Goal: Information Seeking & Learning: Find specific fact

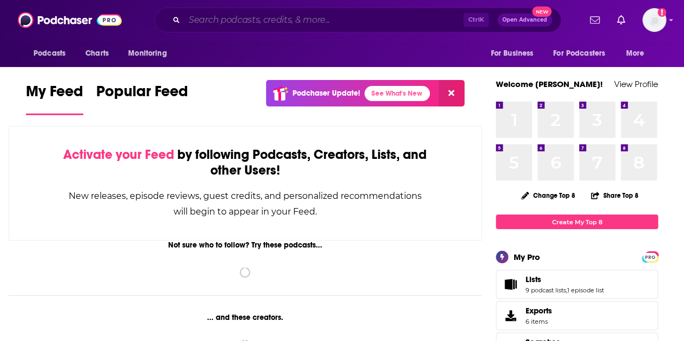
click at [235, 12] on input "Search podcasts, credits, & more..." at bounding box center [323, 19] width 279 height 17
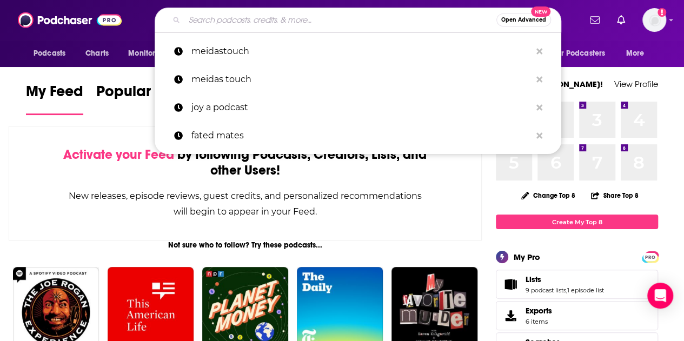
click at [222, 12] on input "Search podcasts, credits, & more..." at bounding box center [340, 19] width 312 height 17
paste input "Psychologists Off the Clock"
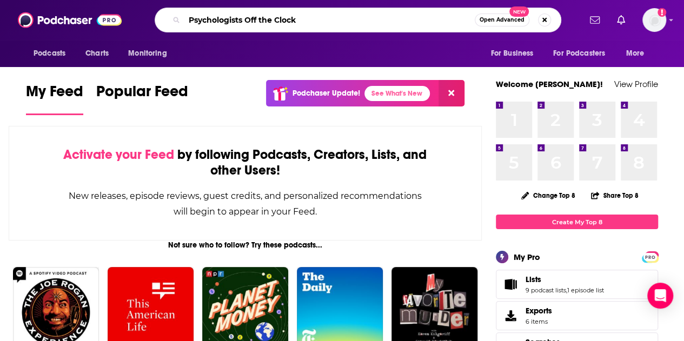
click at [360, 26] on input "Psychologists Off the Clock" at bounding box center [329, 19] width 290 height 17
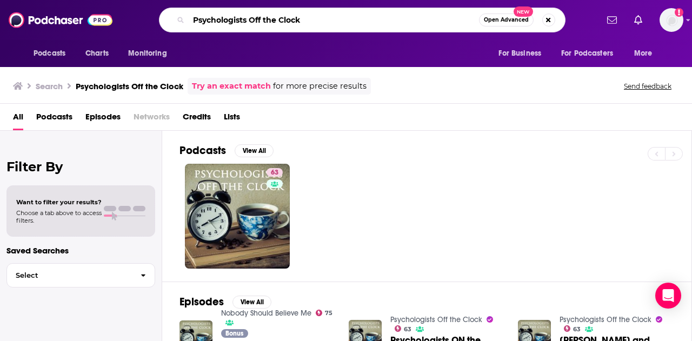
drag, startPoint x: 315, startPoint y: 23, endPoint x: 157, endPoint y: 15, distance: 158.6
click at [157, 17] on div "Psychologists Off the Clock Open Advanced New" at bounding box center [361, 20] width 471 height 25
paste input "Our Next Chapter"
type input "Our Next Chapter"
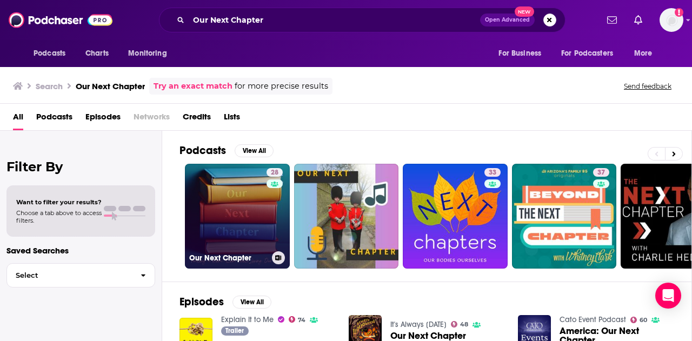
click at [204, 228] on link "28 Our Next Chapter" at bounding box center [237, 216] width 105 height 105
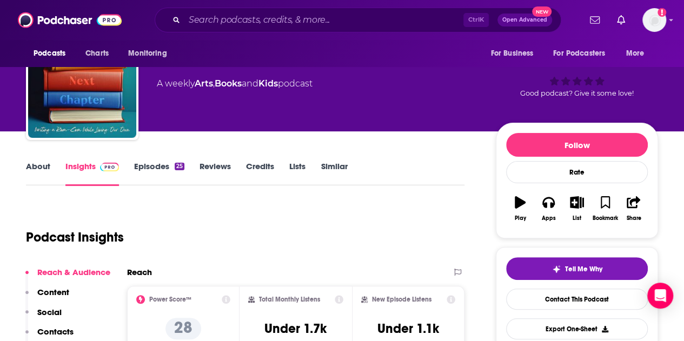
scroll to position [162, 0]
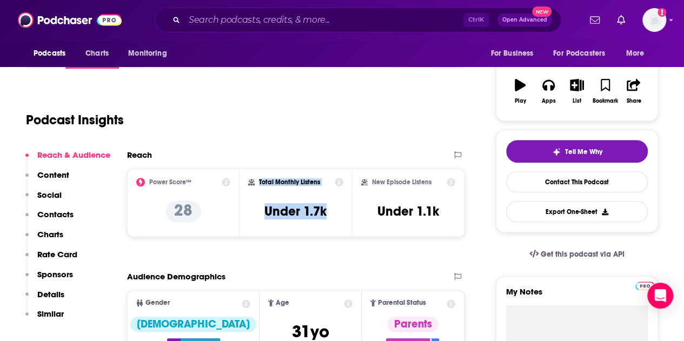
drag, startPoint x: 345, startPoint y: 216, endPoint x: 258, endPoint y: 185, distance: 92.0
click at [258, 185] on div "Total Monthly Listens Under 1.7k" at bounding box center [295, 203] width 112 height 68
copy div "Total Monthly Listens Under 1.7k"
